Goal: Find specific page/section: Find specific page/section

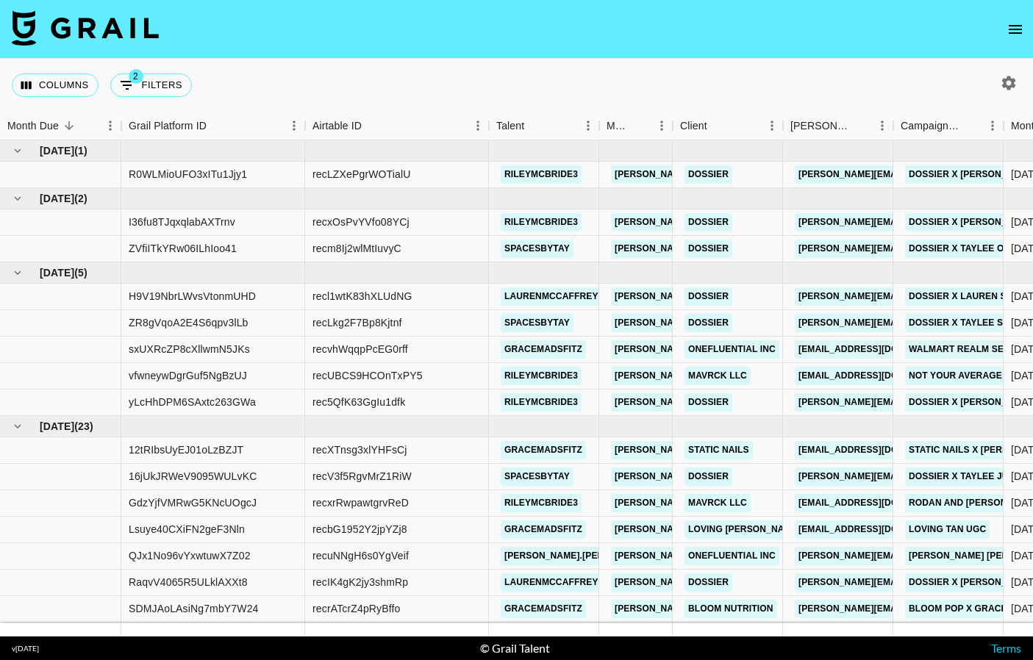
click at [730, 35] on icon "open drawer" at bounding box center [1016, 30] width 18 height 18
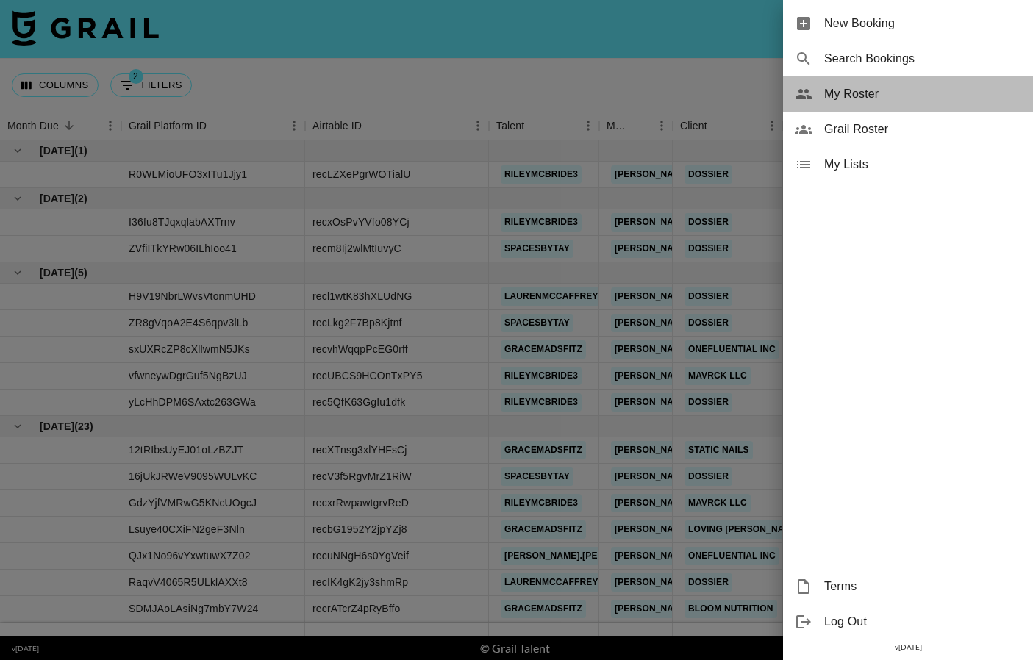
click at [730, 109] on div "My Roster" at bounding box center [908, 93] width 250 height 35
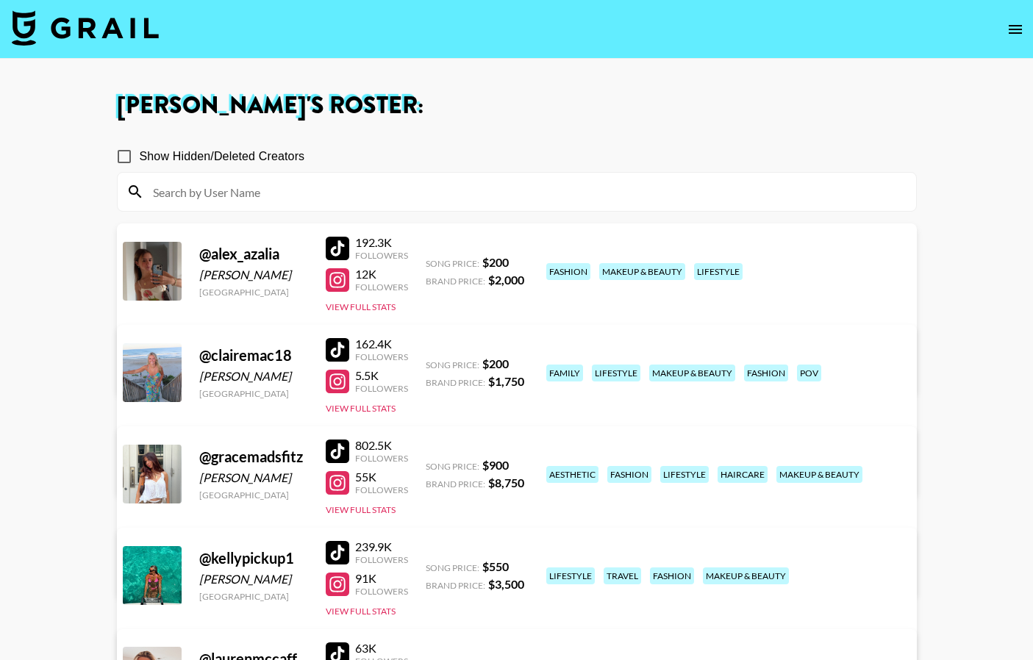
click at [118, 29] on img at bounding box center [85, 27] width 147 height 35
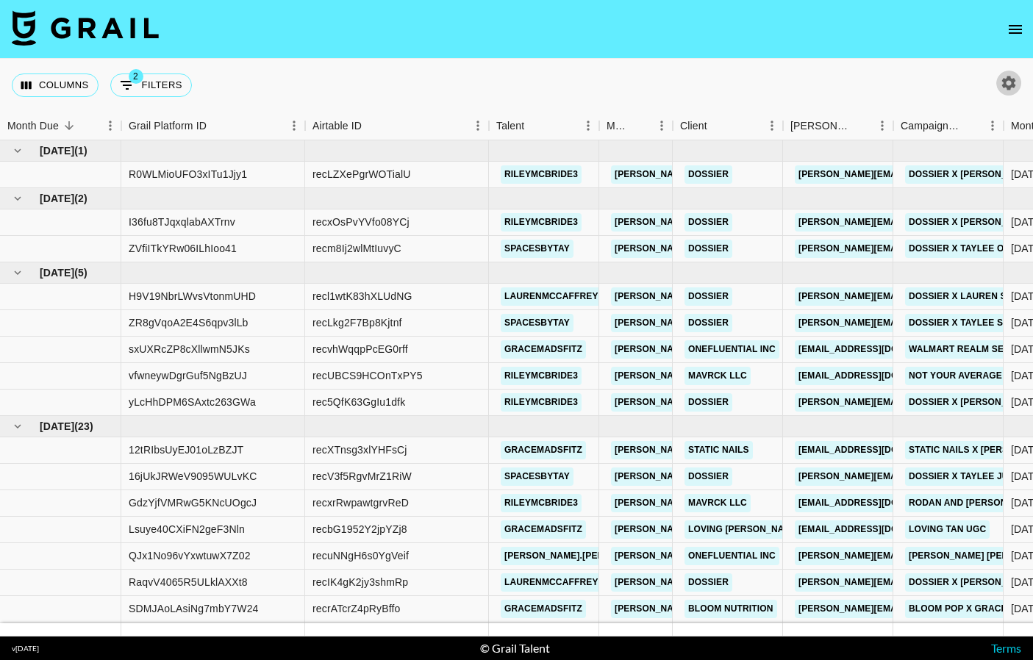
click at [730, 79] on icon "button" at bounding box center [1009, 83] width 14 height 14
select select "[DATE]"
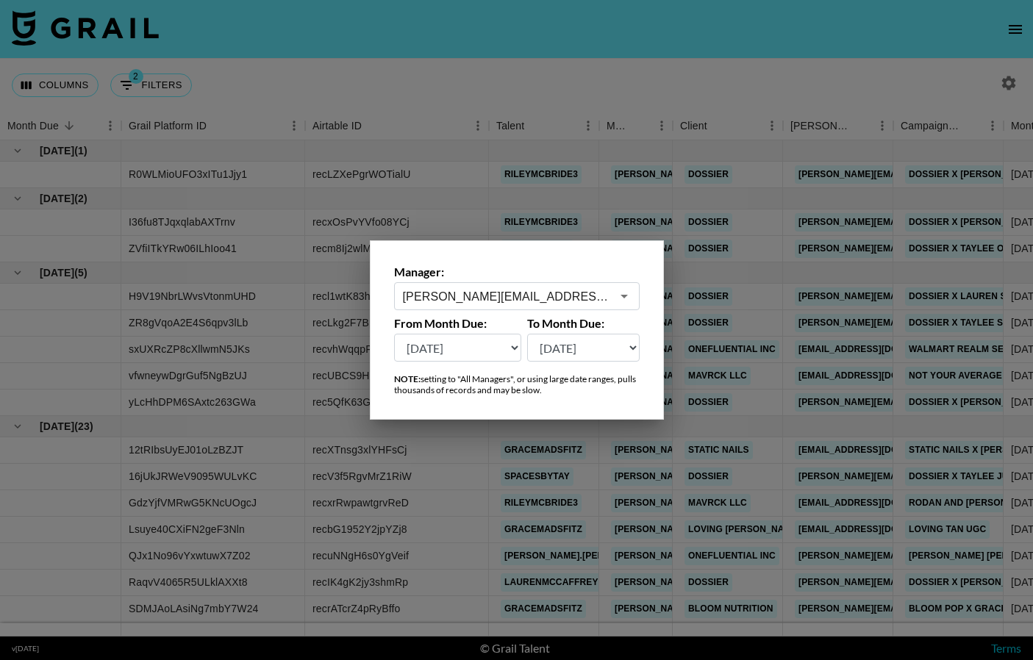
click at [530, 285] on div "[PERSON_NAME][EMAIL_ADDRESS][PERSON_NAME][DOMAIN_NAME] ​" at bounding box center [517, 296] width 246 height 28
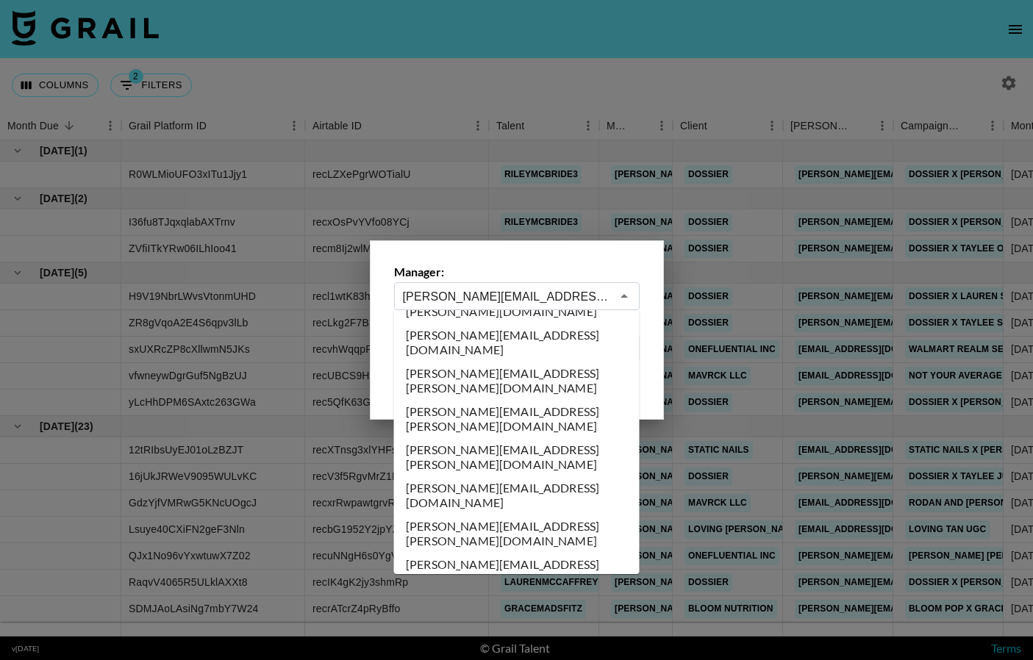
scroll to position [2714, 0]
type input "[PERSON_NAME][EMAIL_ADDRESS][PERSON_NAME][DOMAIN_NAME]"
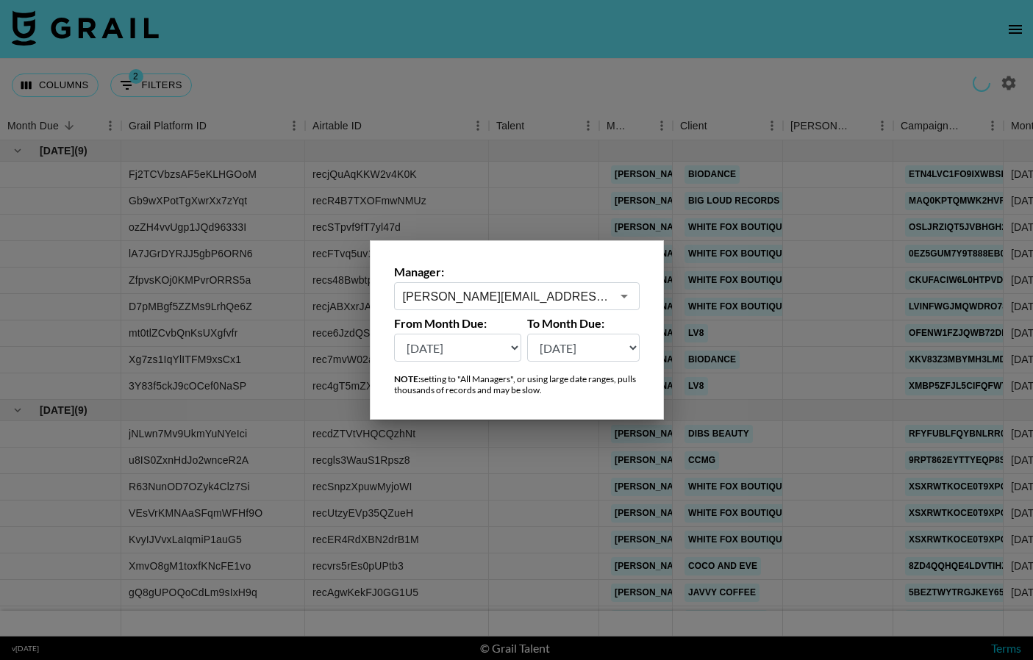
click at [493, 460] on div at bounding box center [516, 330] width 1033 height 660
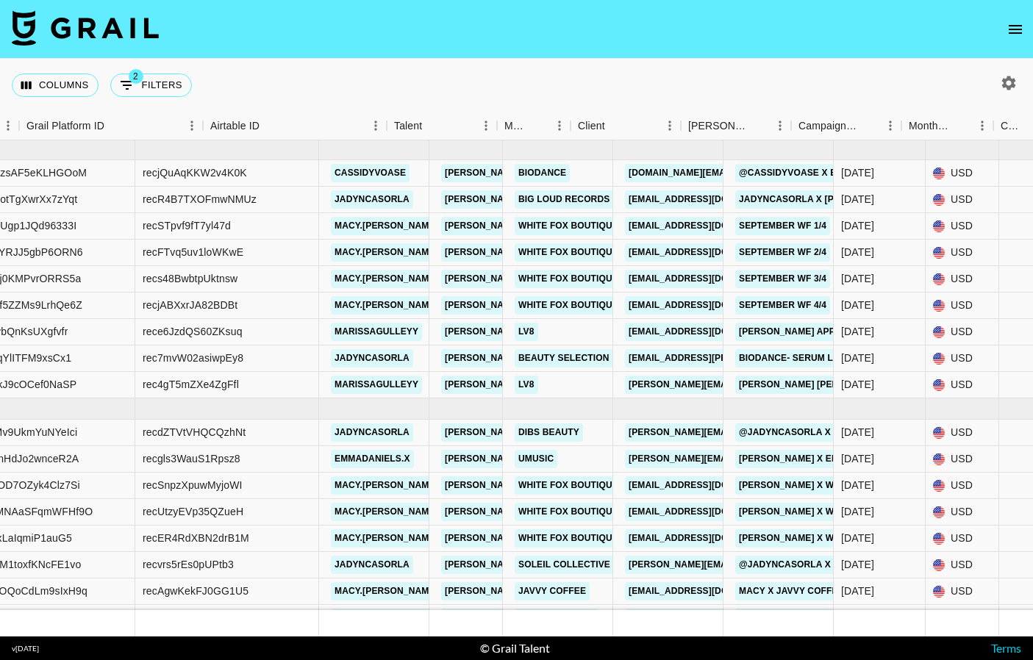
scroll to position [1, 0]
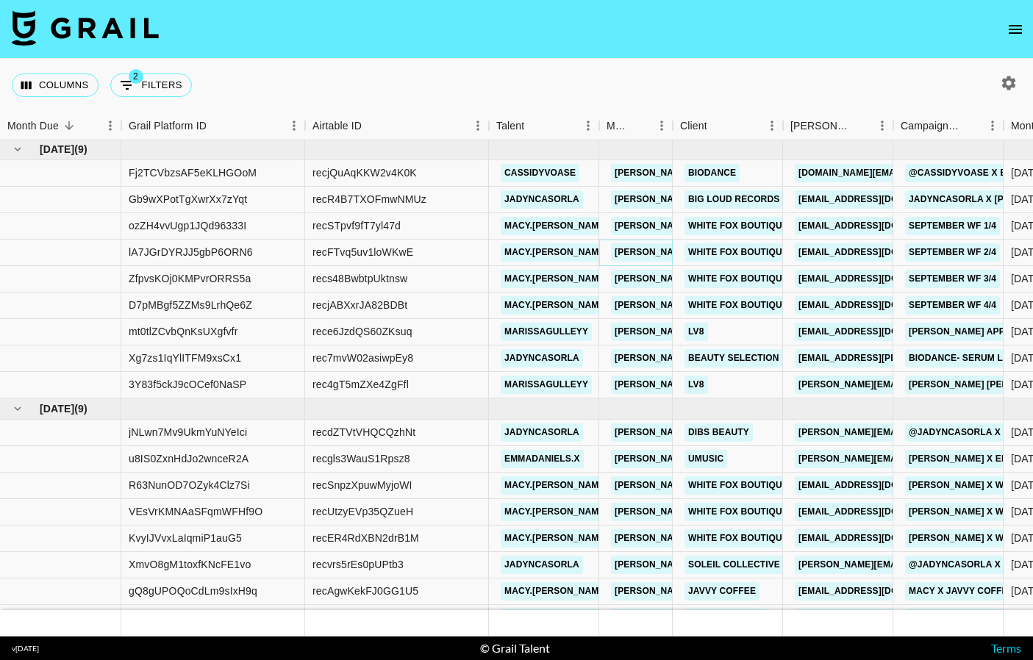
click at [635, 247] on link "[PERSON_NAME][EMAIL_ADDRESS][PERSON_NAME][DOMAIN_NAME]" at bounding box center [768, 252] width 315 height 18
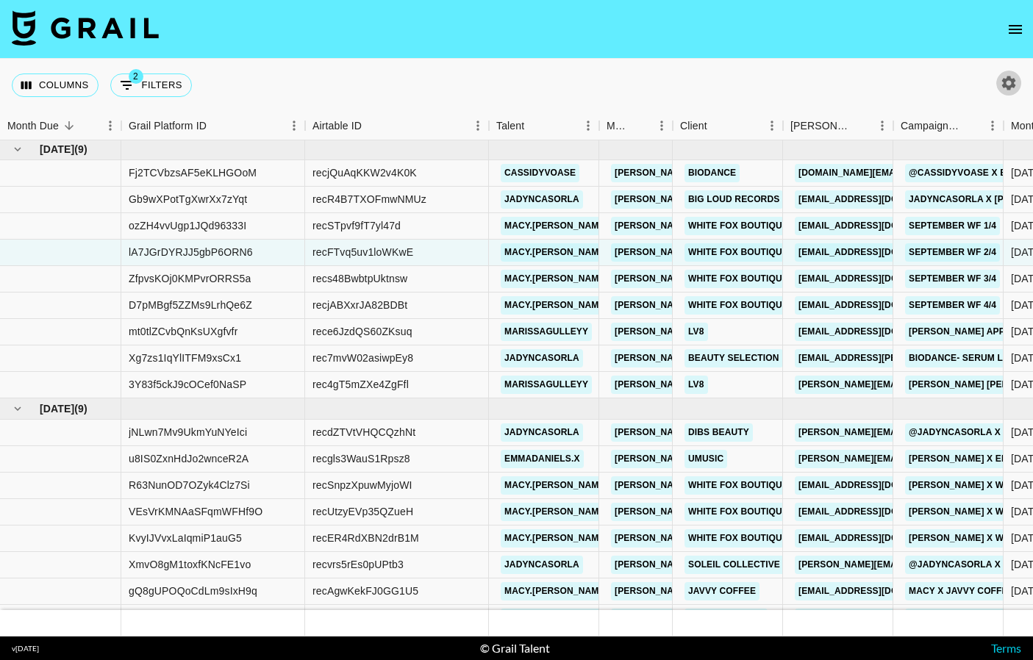
click at [730, 79] on icon "button" at bounding box center [1009, 83] width 14 height 14
select select "[DATE]"
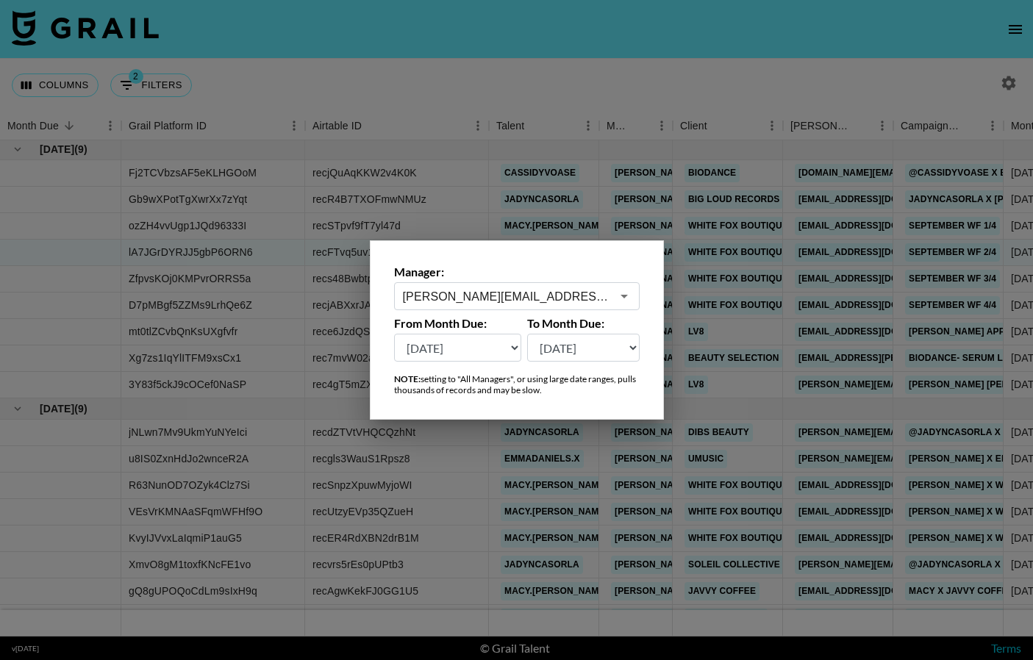
click at [442, 300] on input "[PERSON_NAME][EMAIL_ADDRESS][PERSON_NAME][DOMAIN_NAME]" at bounding box center [507, 296] width 208 height 17
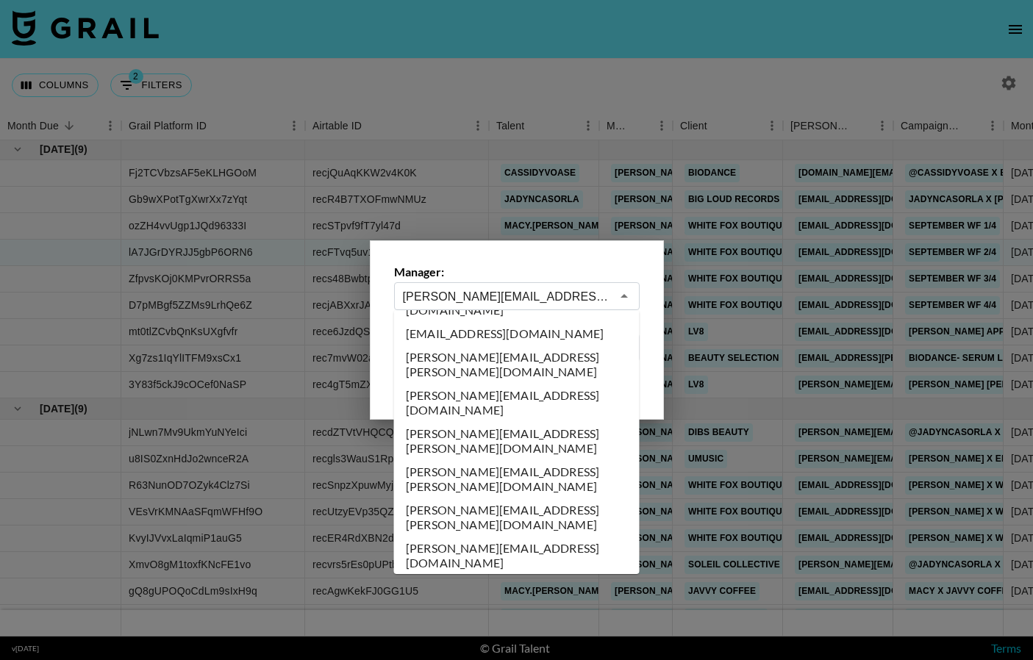
scroll to position [2653, 0]
click at [730, 469] on div at bounding box center [516, 330] width 1033 height 660
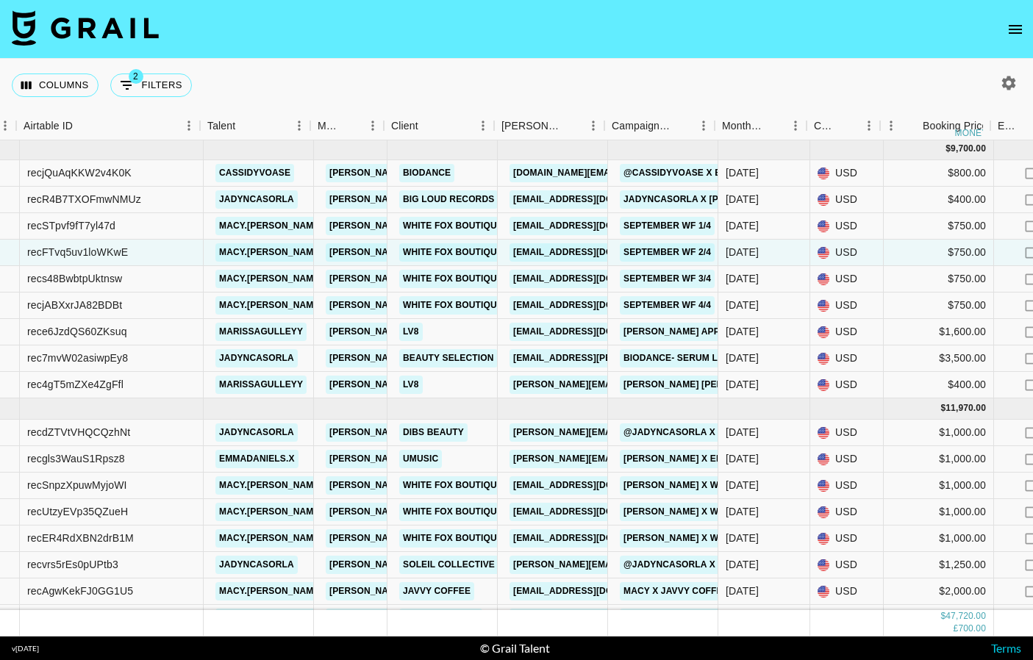
scroll to position [1, 289]
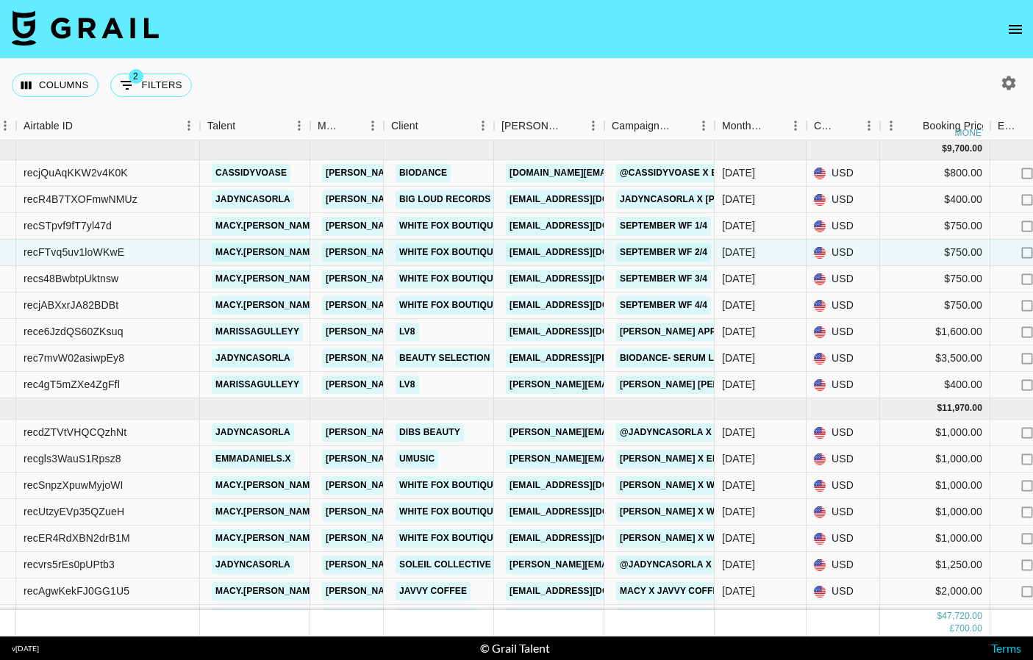
click at [730, 75] on icon "button" at bounding box center [1009, 83] width 18 height 18
select select "[DATE]"
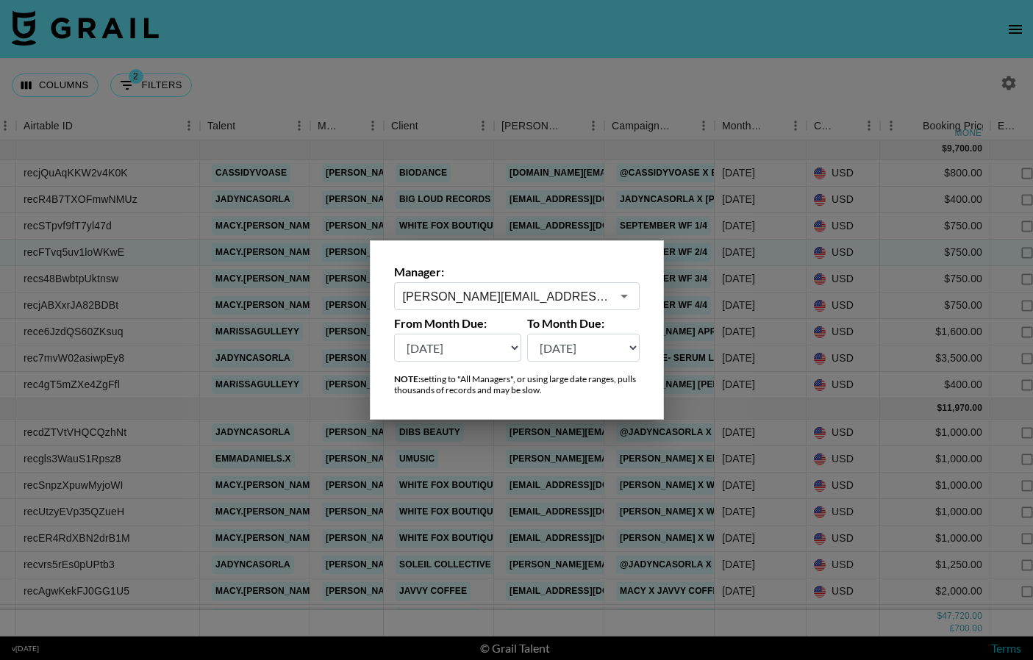
click at [500, 296] on input "[PERSON_NAME][EMAIL_ADDRESS][PERSON_NAME][DOMAIN_NAME]" at bounding box center [507, 296] width 208 height 17
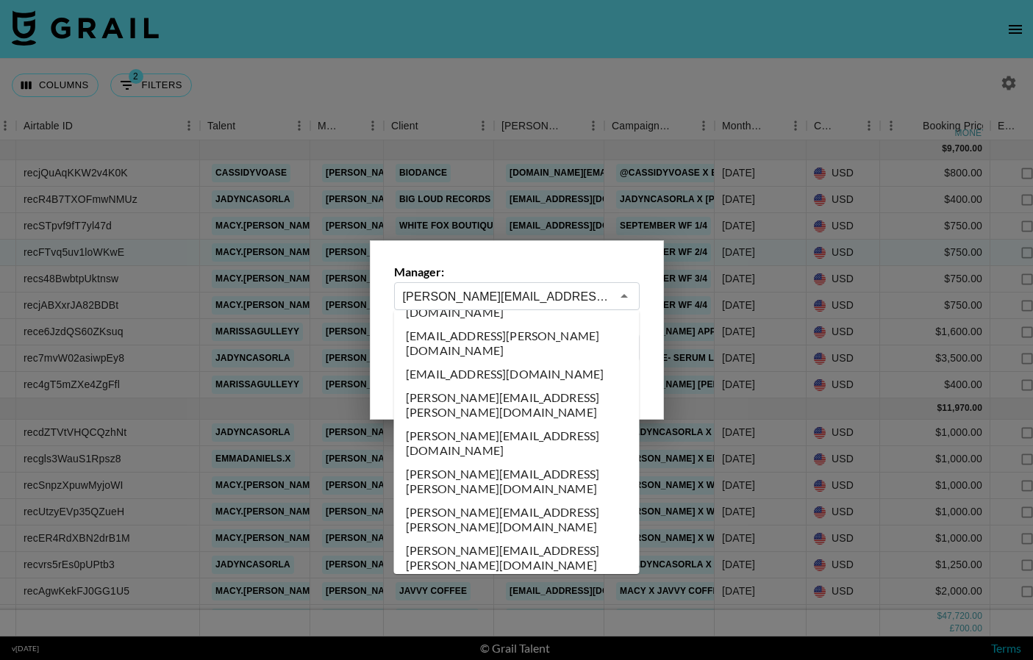
scroll to position [2651, 0]
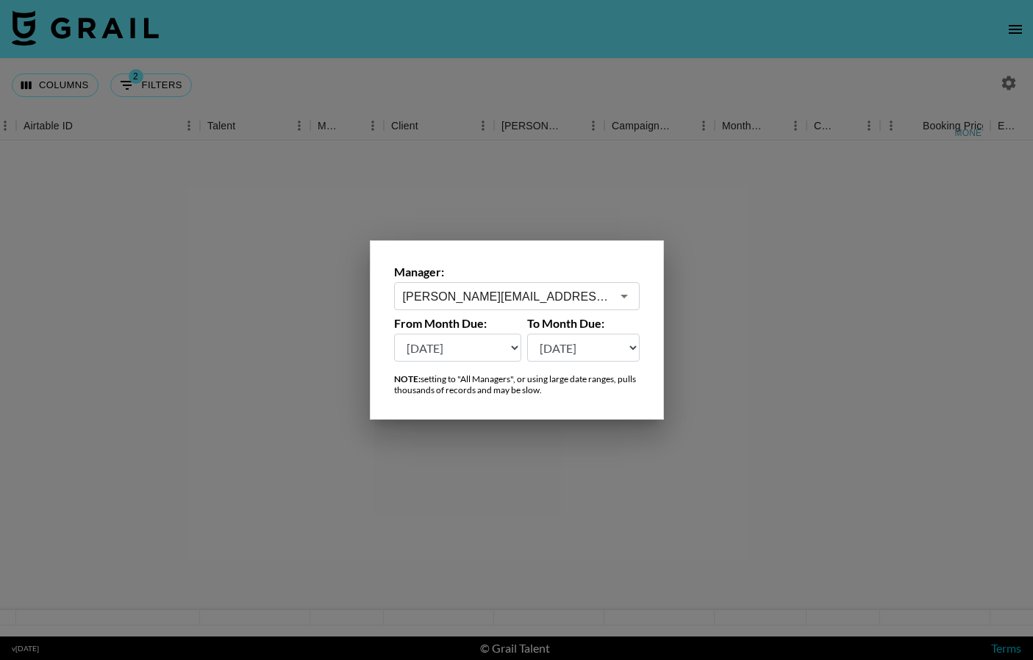
scroll to position [0, 289]
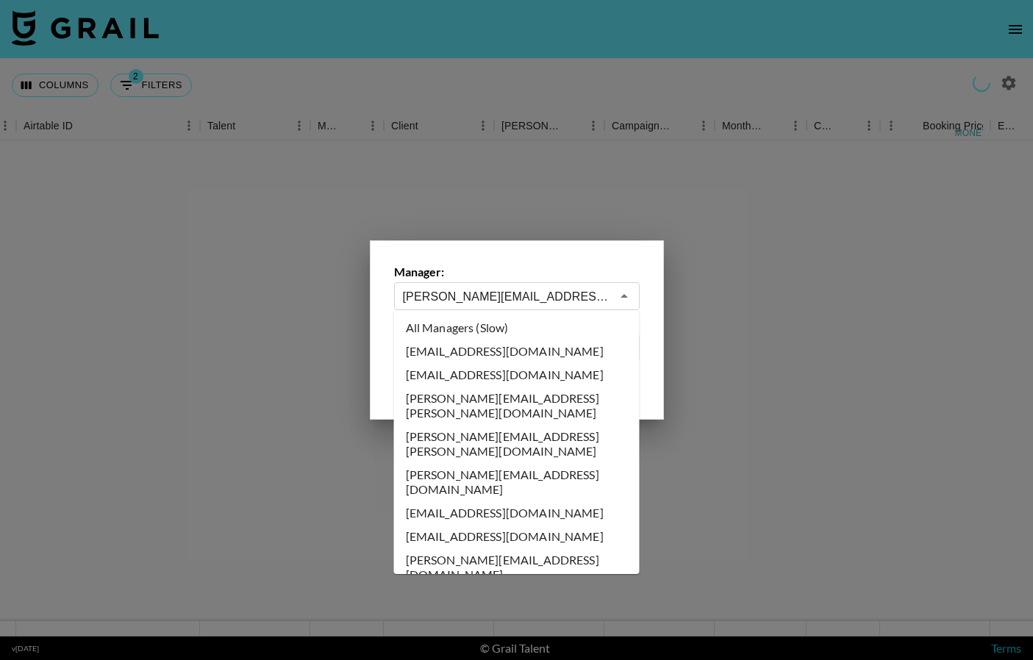
click at [550, 295] on input "[PERSON_NAME][EMAIL_ADDRESS][PERSON_NAME][DOMAIN_NAME]" at bounding box center [507, 296] width 208 height 17
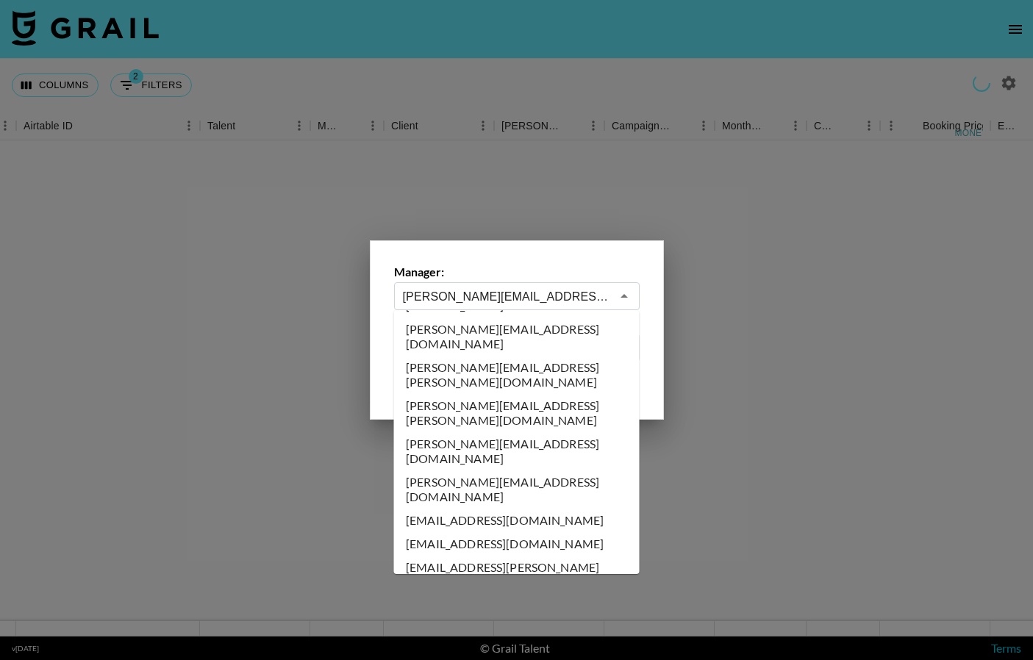
scroll to position [7167, 0]
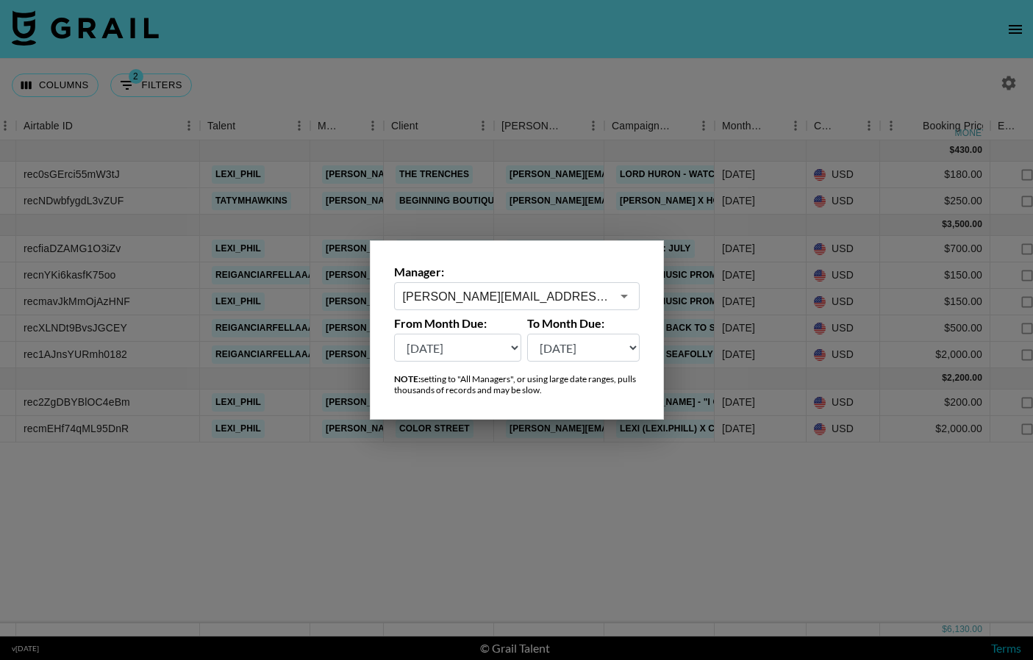
click at [491, 307] on div "[PERSON_NAME][EMAIL_ADDRESS][PERSON_NAME][DOMAIN_NAME] ​" at bounding box center [517, 296] width 246 height 28
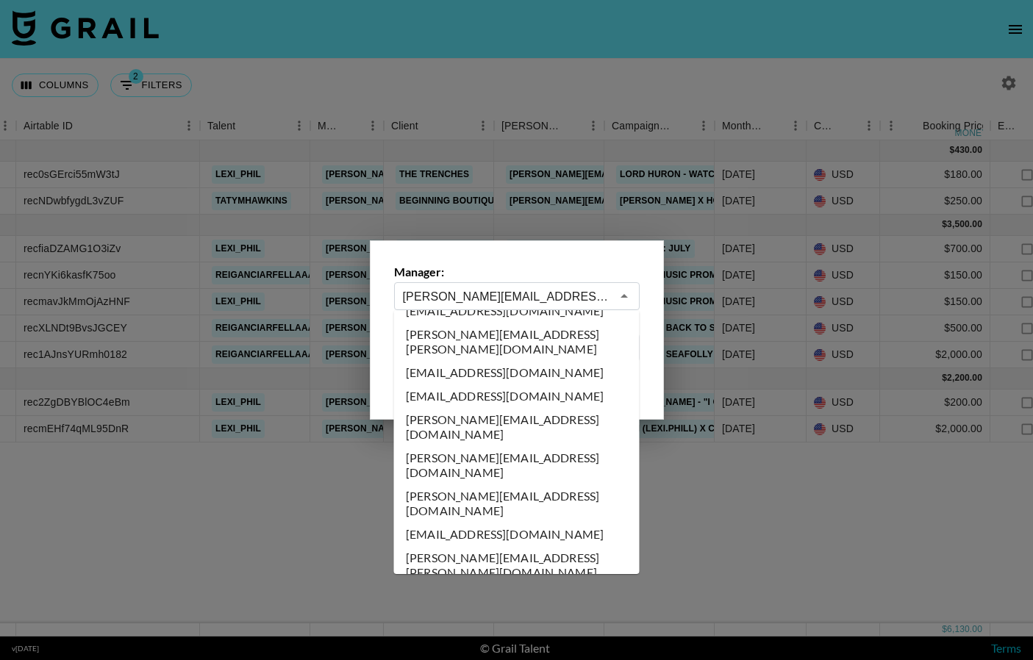
scroll to position [3828, 0]
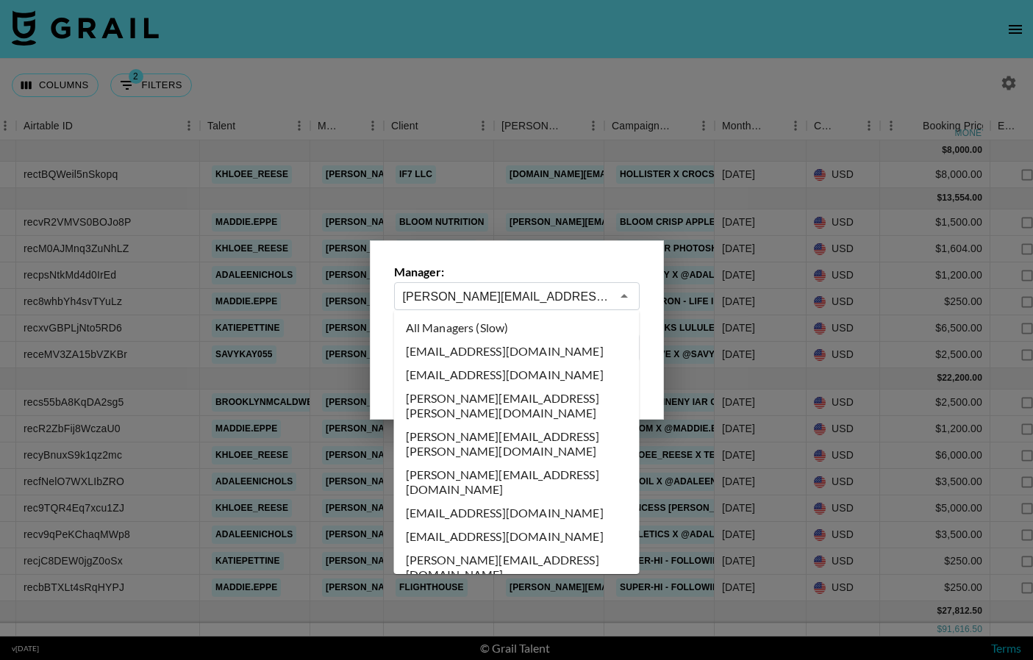
click at [529, 293] on input "[PERSON_NAME][EMAIL_ADDRESS][DOMAIN_NAME]" at bounding box center [507, 296] width 208 height 17
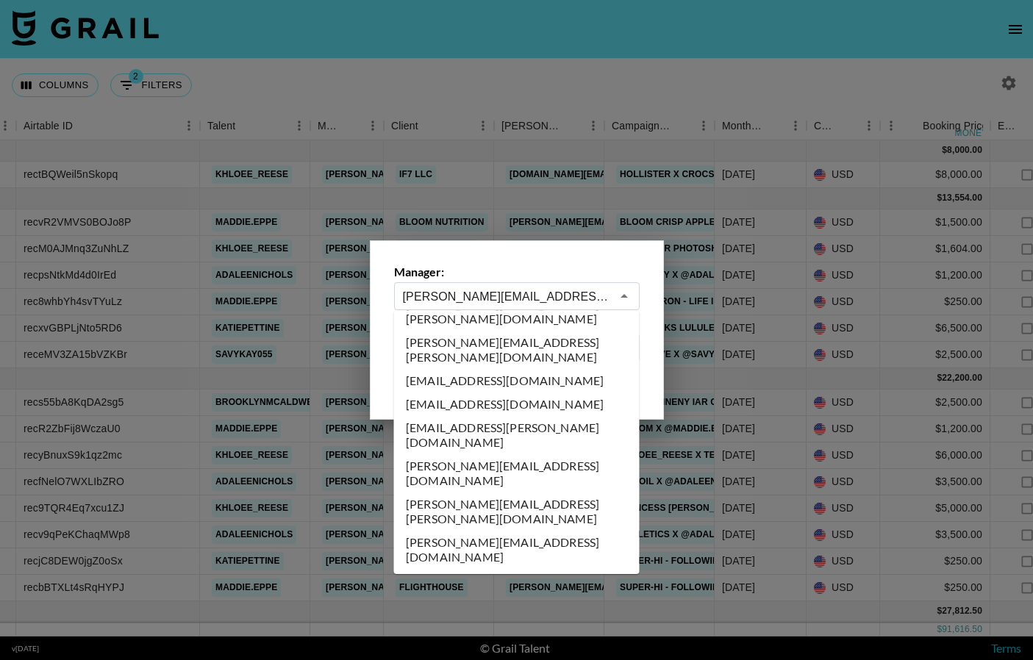
scroll to position [2800, 0]
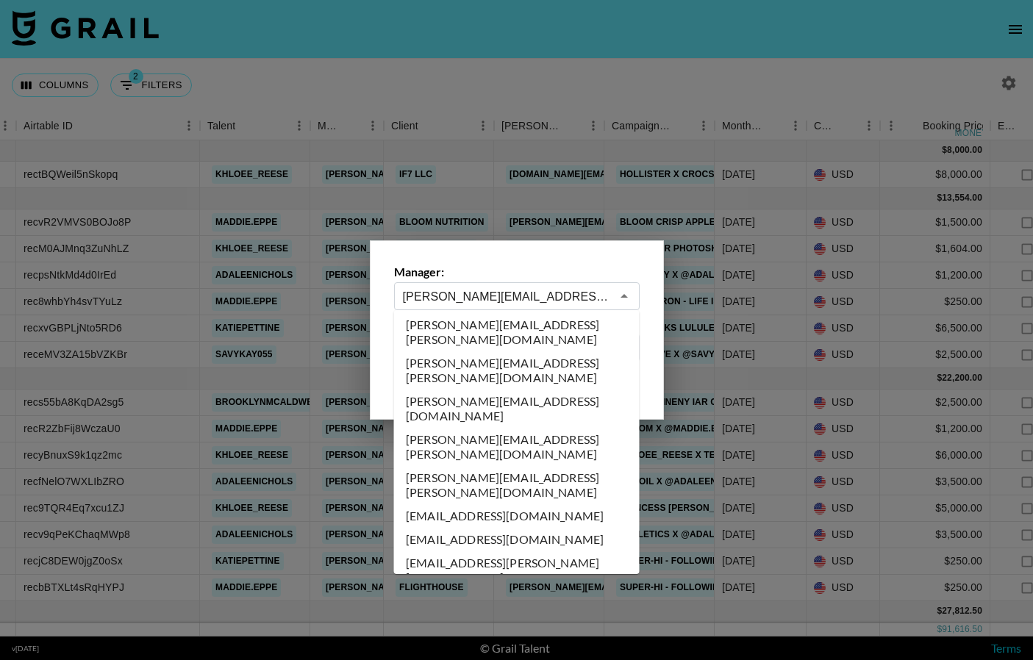
type input "[PERSON_NAME][EMAIL_ADDRESS][PERSON_NAME][DOMAIN_NAME]"
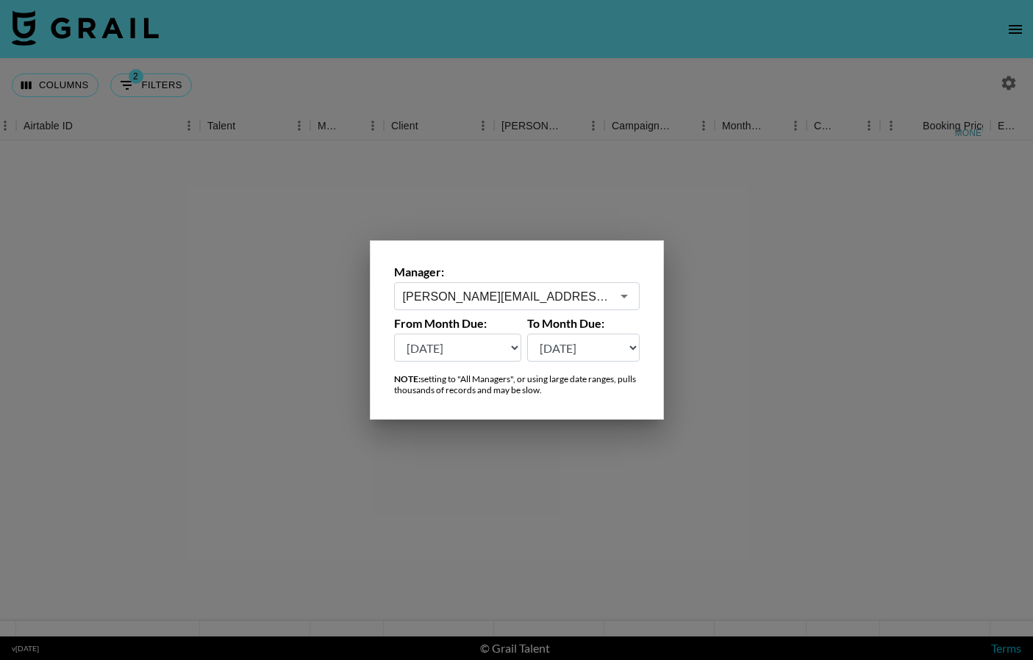
click at [543, 478] on div at bounding box center [516, 330] width 1033 height 660
